Goal: Task Accomplishment & Management: Manage account settings

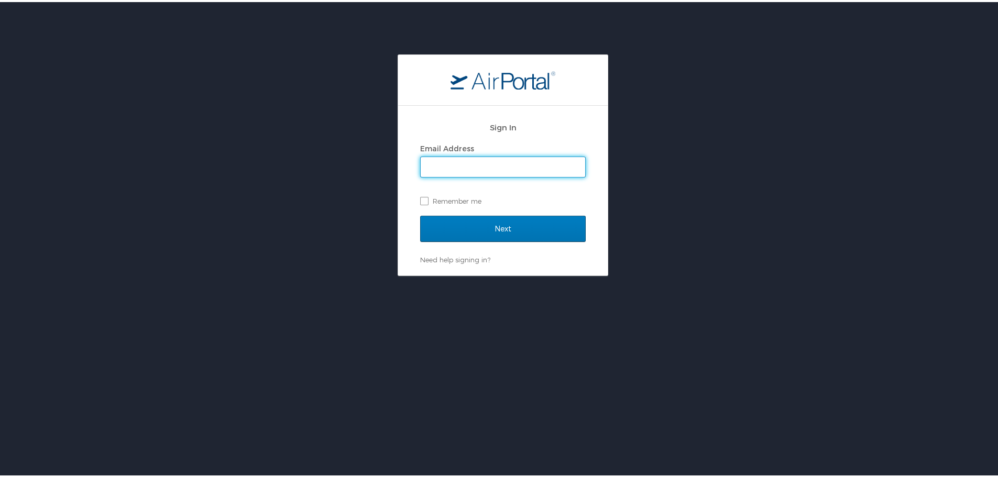
type input "ndavis@hmhf.com"
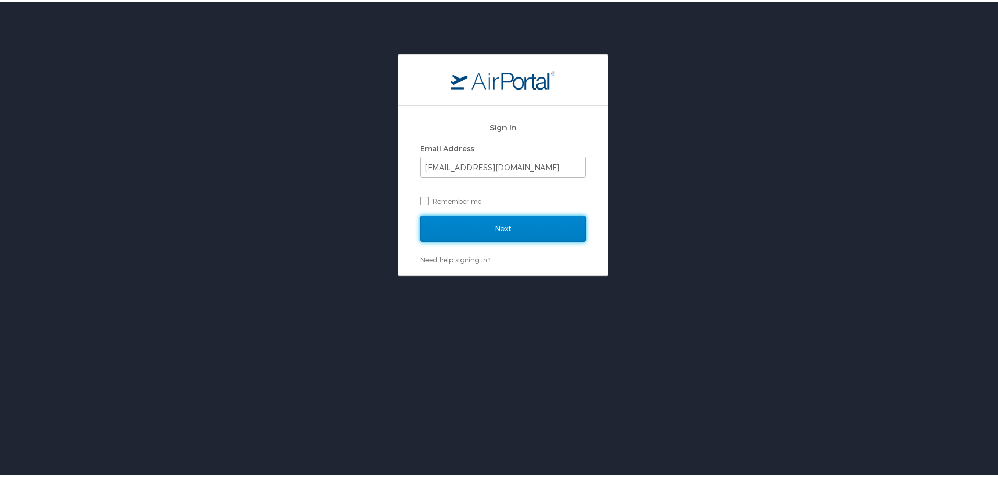
click at [487, 227] on input "Next" at bounding box center [503, 227] width 166 height 26
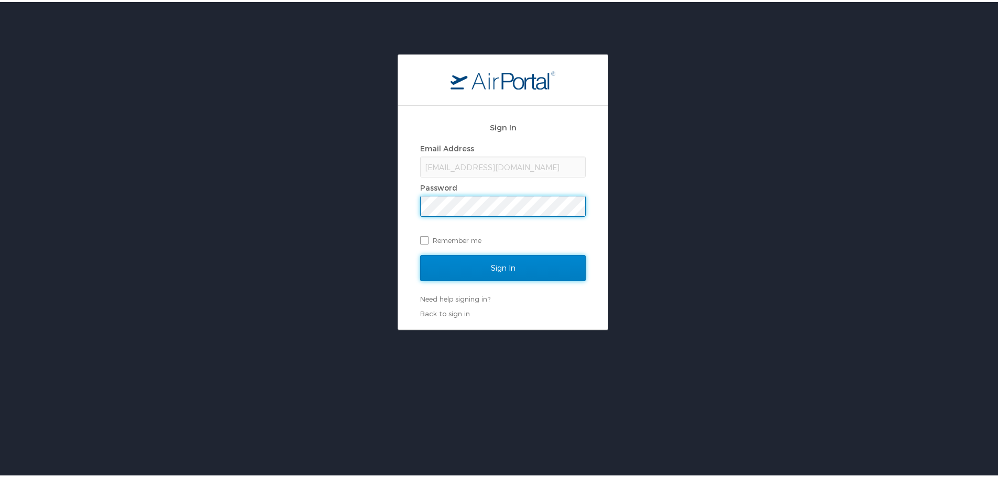
click at [495, 264] on input "Sign In" at bounding box center [503, 266] width 166 height 26
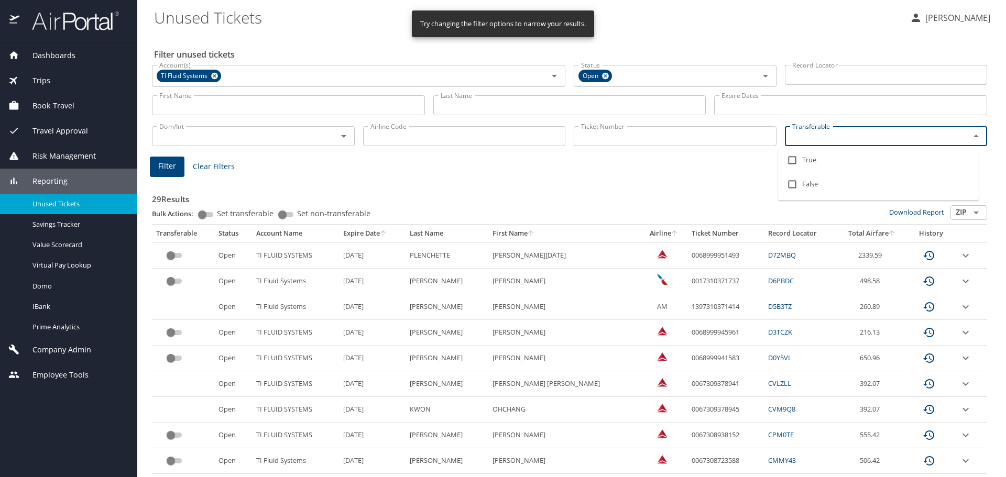
click at [799, 135] on input "Transferable" at bounding box center [871, 136] width 166 height 14
click at [788, 160] on input "checkbox" at bounding box center [792, 160] width 20 height 20
checkbox input "true"
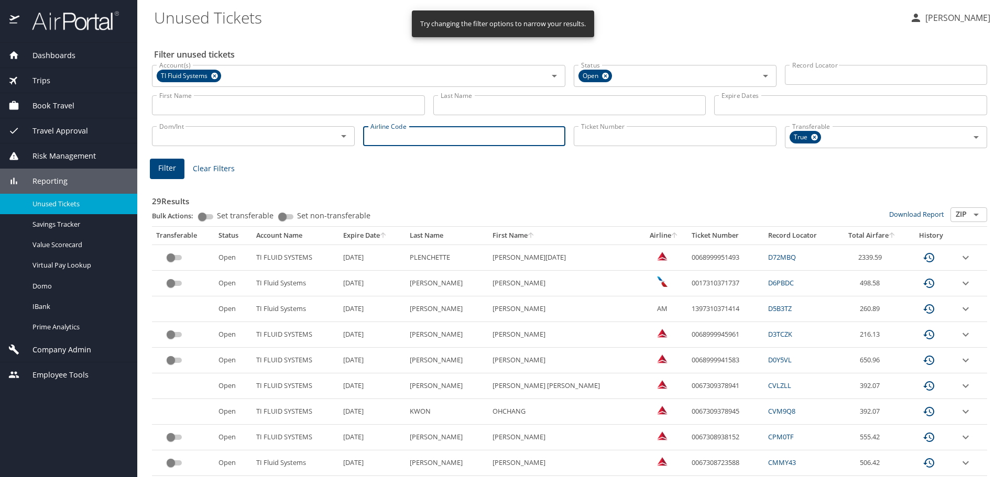
click at [409, 140] on input "Airline Code" at bounding box center [464, 136] width 203 height 20
type input "dl"
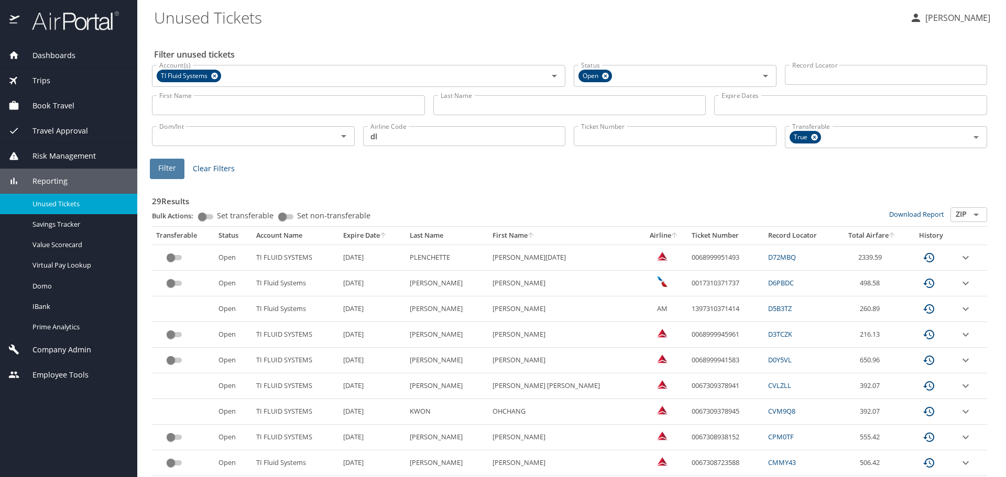
click at [153, 165] on button "Filter" at bounding box center [167, 169] width 35 height 20
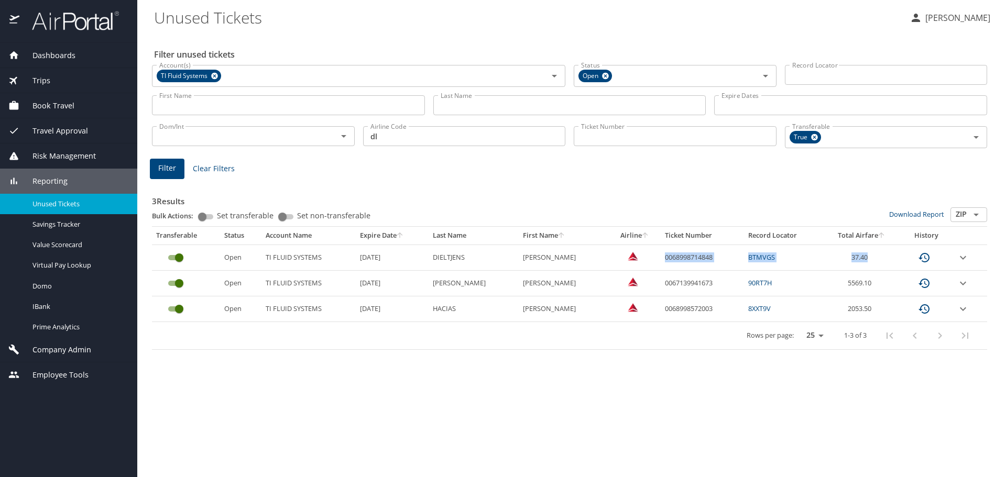
drag, startPoint x: 866, startPoint y: 256, endPoint x: 645, endPoint y: 247, distance: 221.3
click at [645, 249] on tr "Open TI FLUID SYSTEMS [DATE] DIELTJENS HANS F 0068998714848 BTMVGS 37.40" at bounding box center [569, 258] width 835 height 26
copy tr "0068998714848 BTMVGS 37.40"
